Goal: Transaction & Acquisition: Purchase product/service

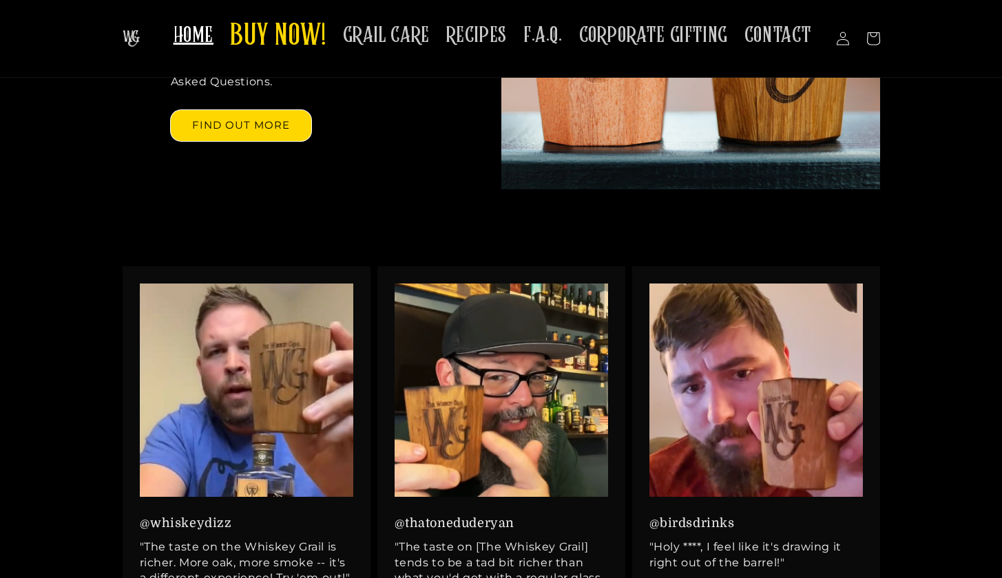
scroll to position [145, 0]
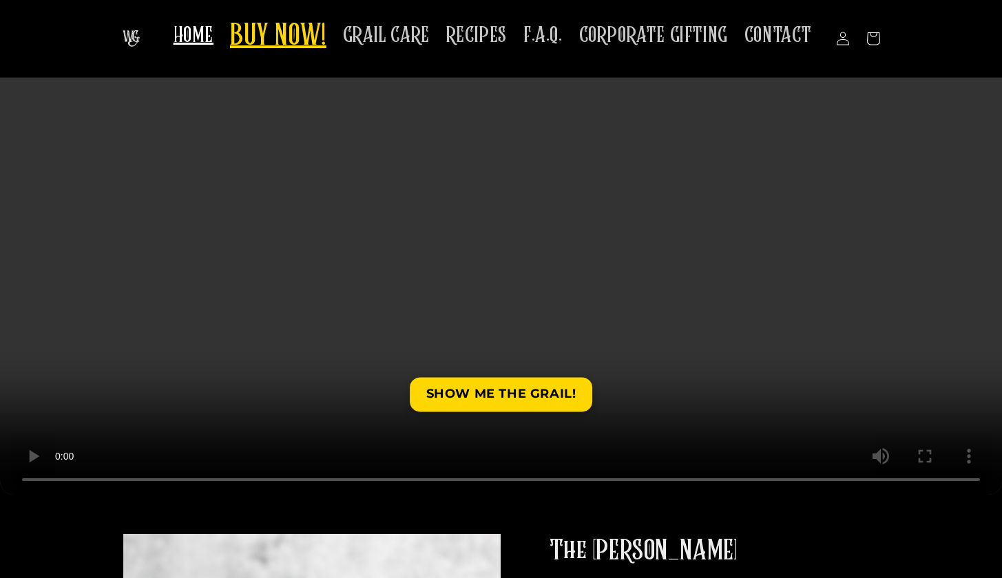
click at [290, 45] on span "BUY NOW!" at bounding box center [278, 37] width 96 height 38
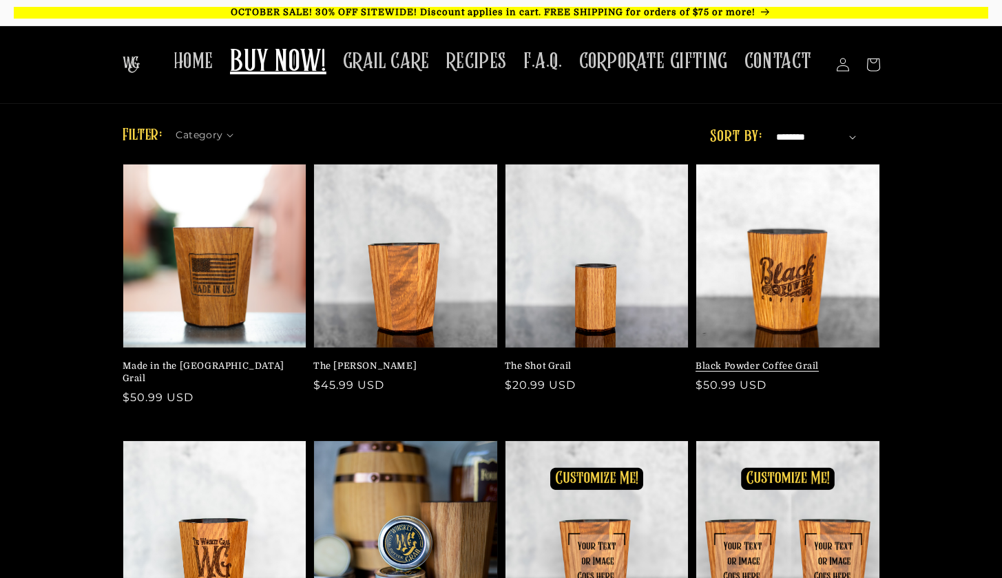
click at [786, 360] on link "Black Powder Coffee Grail" at bounding box center [783, 366] width 176 height 12
click at [359, 360] on link "The [PERSON_NAME]" at bounding box center [401, 366] width 176 height 12
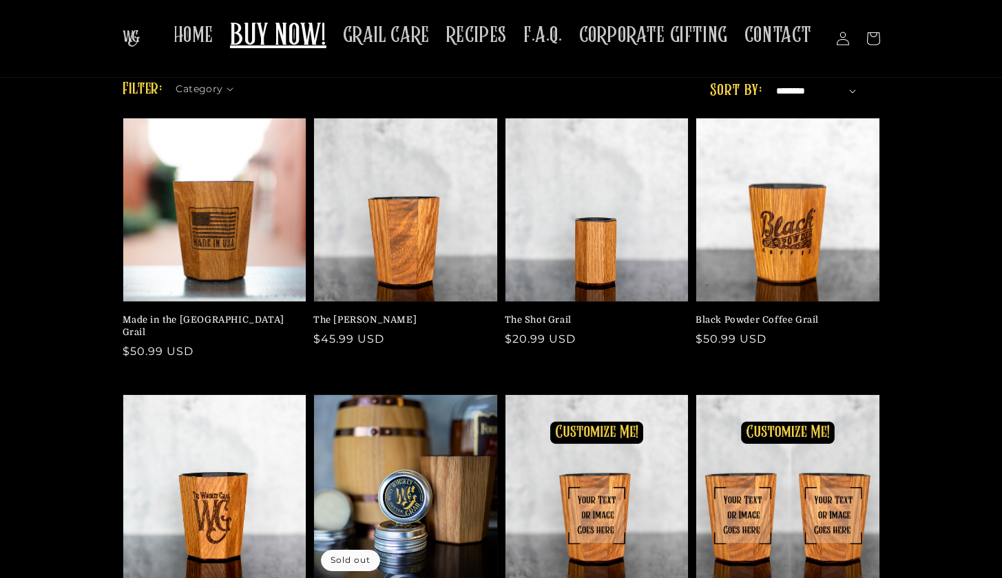
scroll to position [145, 0]
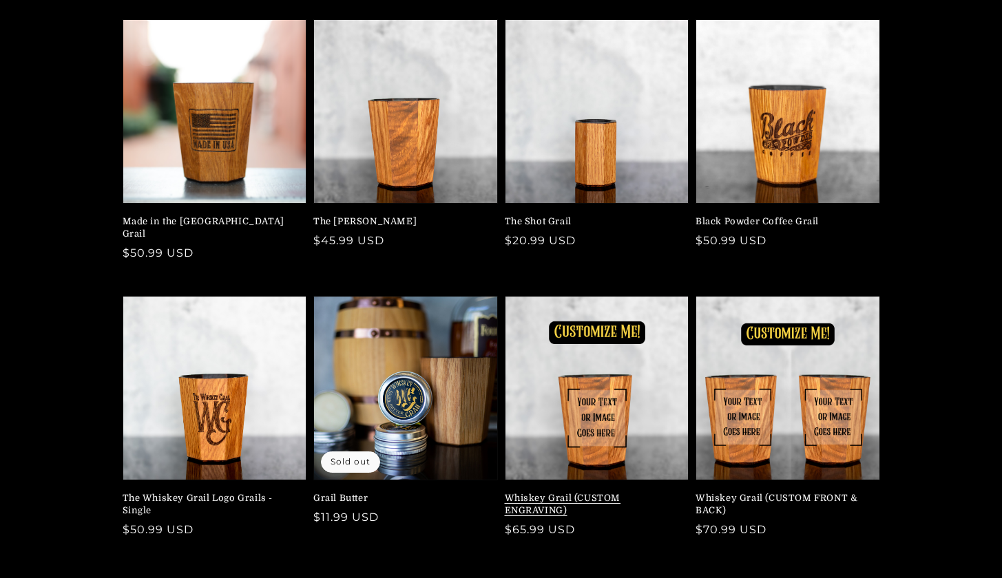
click at [589, 492] on link "Whiskey Grail (CUSTOM ENGRAVING)" at bounding box center [593, 504] width 176 height 25
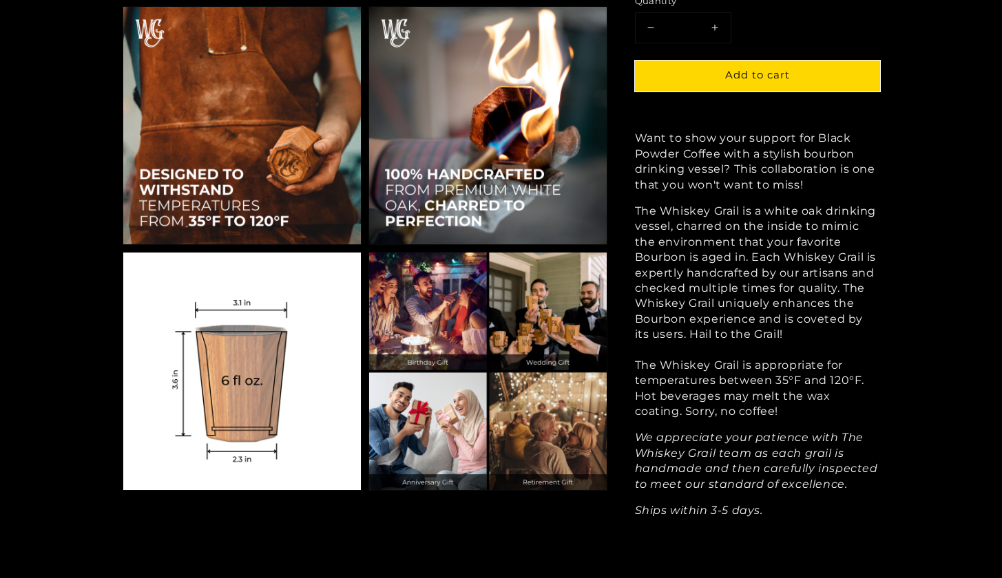
scroll to position [1222, 0]
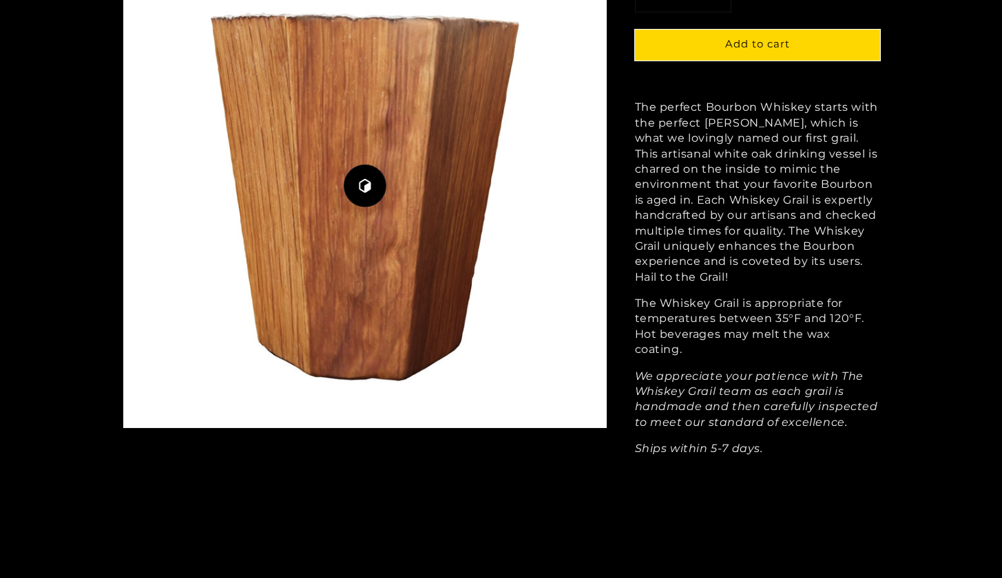
scroll to position [2028, 0]
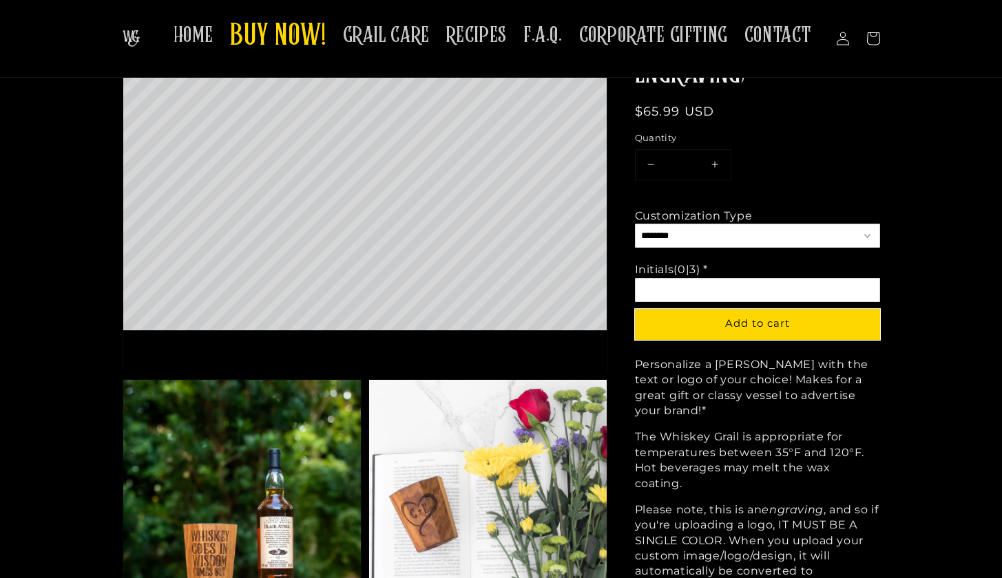
scroll to position [151, 0]
